Goal: Information Seeking & Learning: Learn about a topic

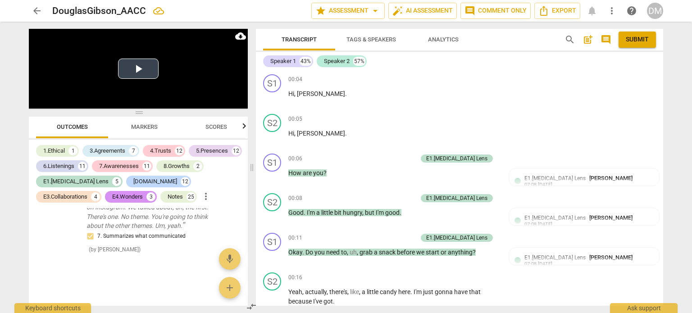
click at [191, 87] on video at bounding box center [138, 69] width 219 height 80
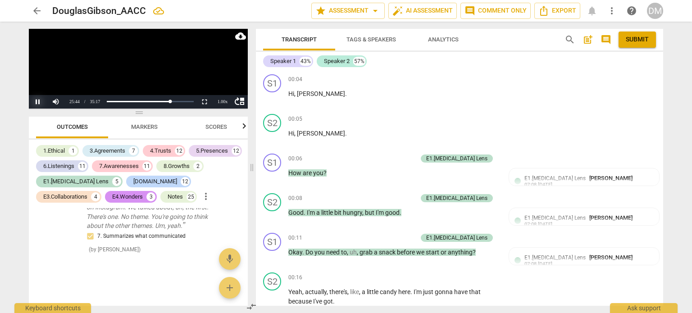
click at [36, 101] on button "Pause" at bounding box center [38, 102] width 18 height 14
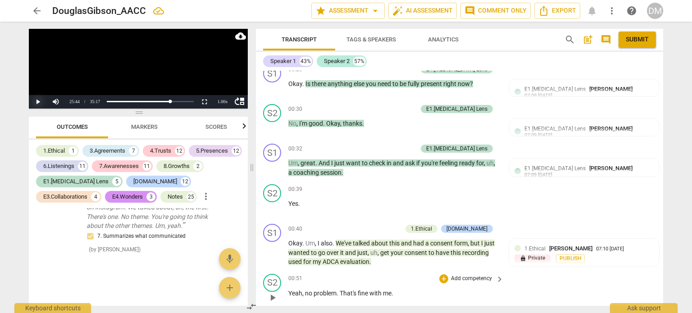
scroll to position [328, 0]
click at [491, 115] on div "+ Add competency E1.[MEDICAL_DATA] Lens keyboard_arrow_right" at bounding box center [433, 110] width 143 height 10
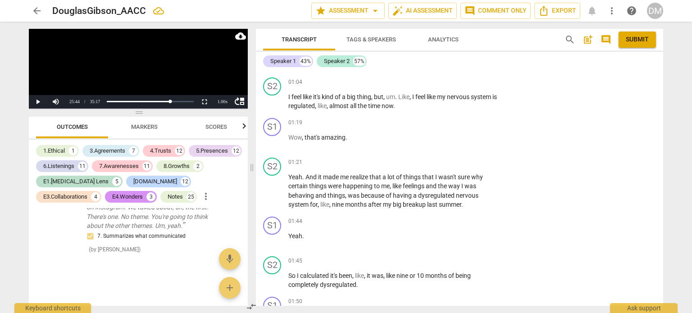
scroll to position [615, 0]
click at [565, 38] on span "search" at bounding box center [570, 39] width 11 height 11
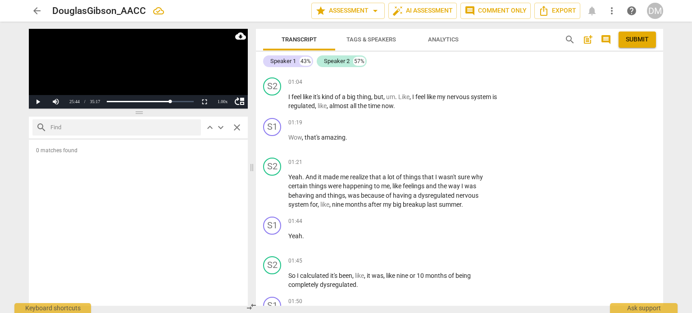
click at [104, 128] on input "text" at bounding box center [123, 127] width 147 height 14
type input "r"
type input "tell me"
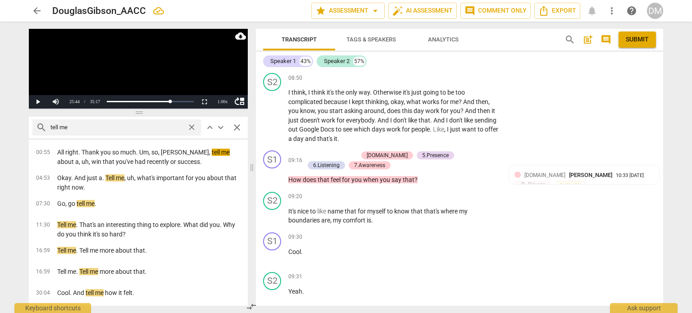
scroll to position [2923, 0]
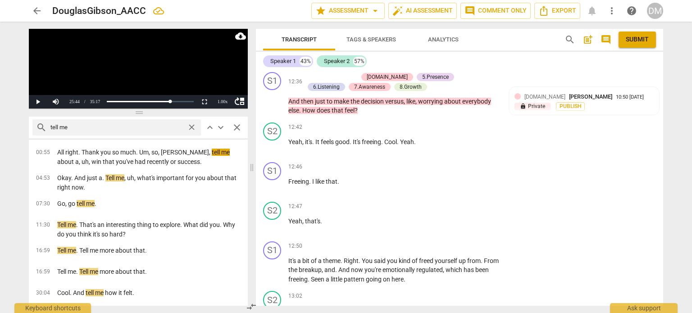
scroll to position [4739, 0]
drag, startPoint x: 273, startPoint y: 179, endPoint x: 459, endPoint y: 218, distance: 190.7
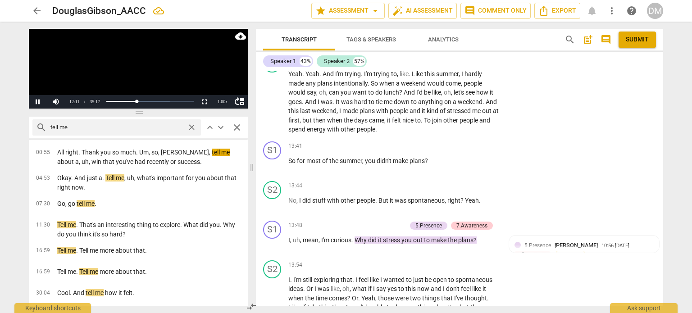
scroll to position [4963, 0]
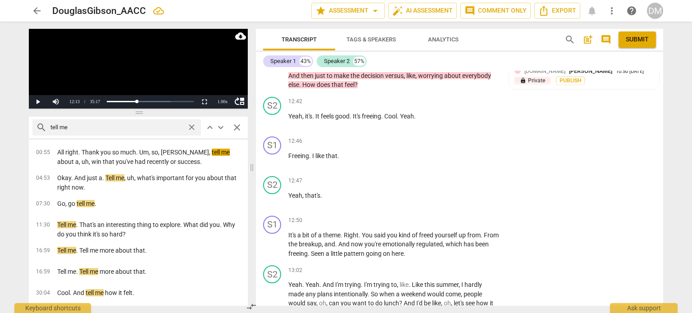
scroll to position [4765, 0]
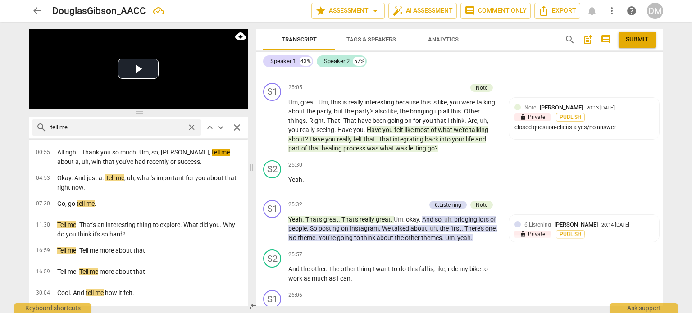
scroll to position [9224, 0]
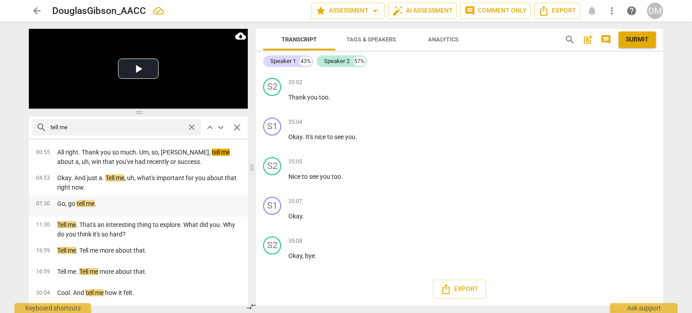
scroll to position [0, 0]
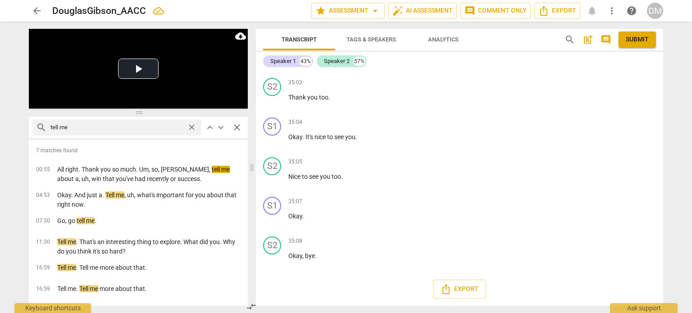
click at [241, 125] on span "close" at bounding box center [237, 127] width 11 height 11
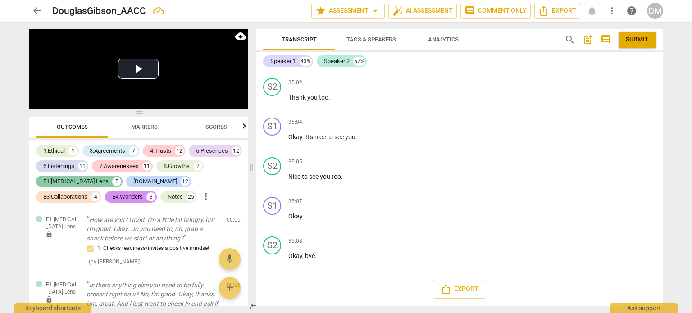
click at [68, 182] on div "E1.[MEDICAL_DATA] Lens" at bounding box center [75, 181] width 65 height 9
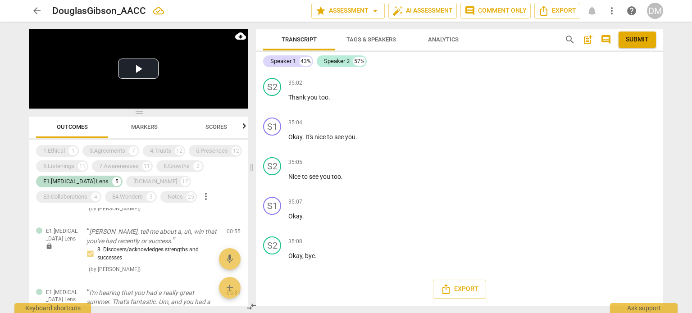
scroll to position [129, 0]
